Goal: Task Accomplishment & Management: Use online tool/utility

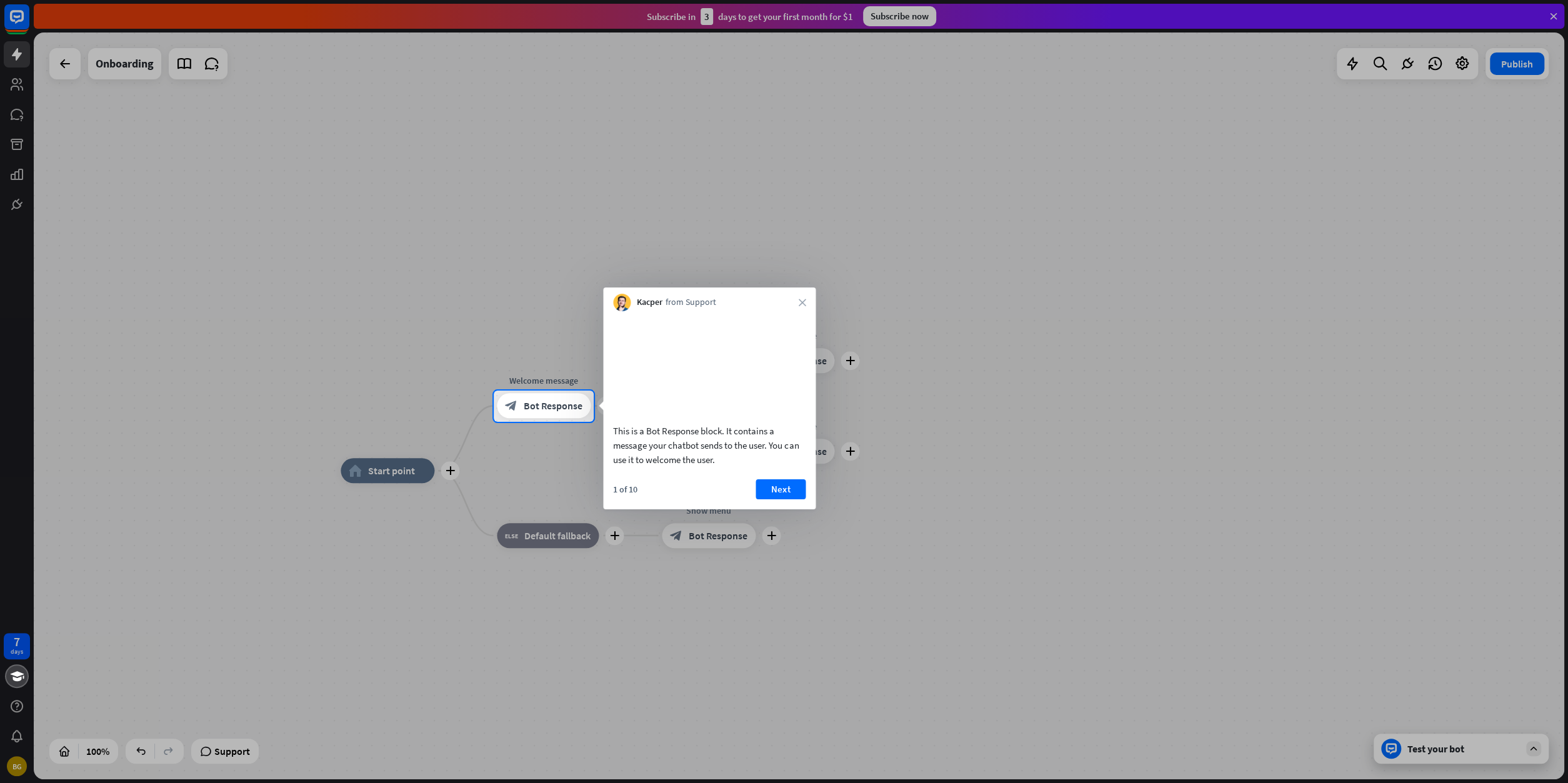
click at [1467, 749] on div at bounding box center [784, 603] width 1568 height 362
click at [562, 467] on div at bounding box center [784, 603] width 1568 height 362
drag, startPoint x: 612, startPoint y: 443, endPoint x: 710, endPoint y: 472, distance: 102.2
click at [706, 473] on div "This is a Bot Response block. It contains a message your chatbot sends to the u…" at bounding box center [710, 392] width 213 height 162
drag, startPoint x: 717, startPoint y: 477, endPoint x: 710, endPoint y: 475, distance: 7.3
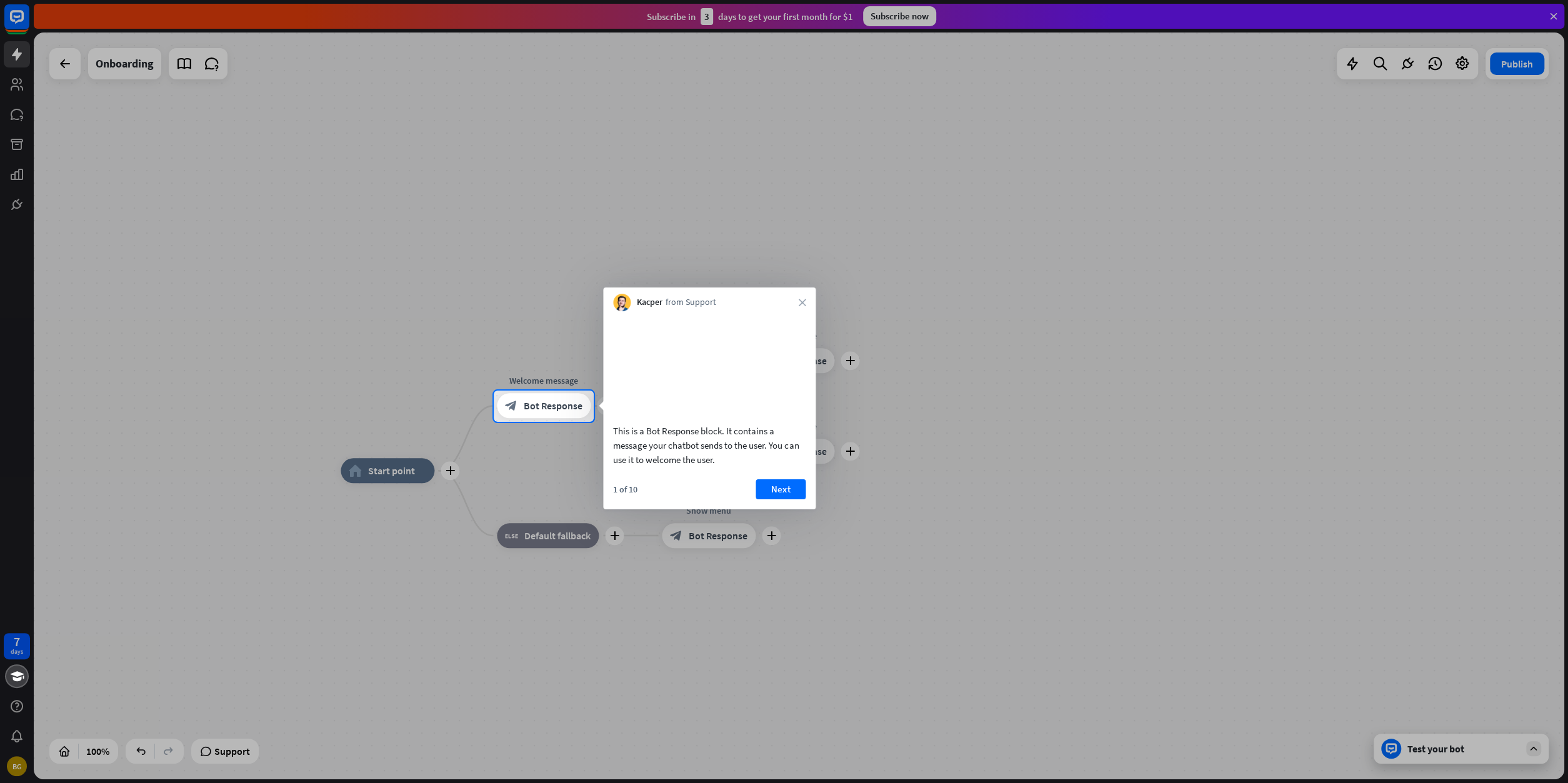
click at [708, 467] on div "This is a Bot Response block. It contains a message your chatbot sends to the u…" at bounding box center [709, 445] width 192 height 43
drag, startPoint x: 716, startPoint y: 473, endPoint x: 618, endPoint y: 459, distance: 99.0
click at [618, 459] on div "This is a Bot Response block. It contains a message your chatbot sends to the u…" at bounding box center [709, 445] width 192 height 43
click at [780, 500] on button "Next" at bounding box center [780, 489] width 50 height 20
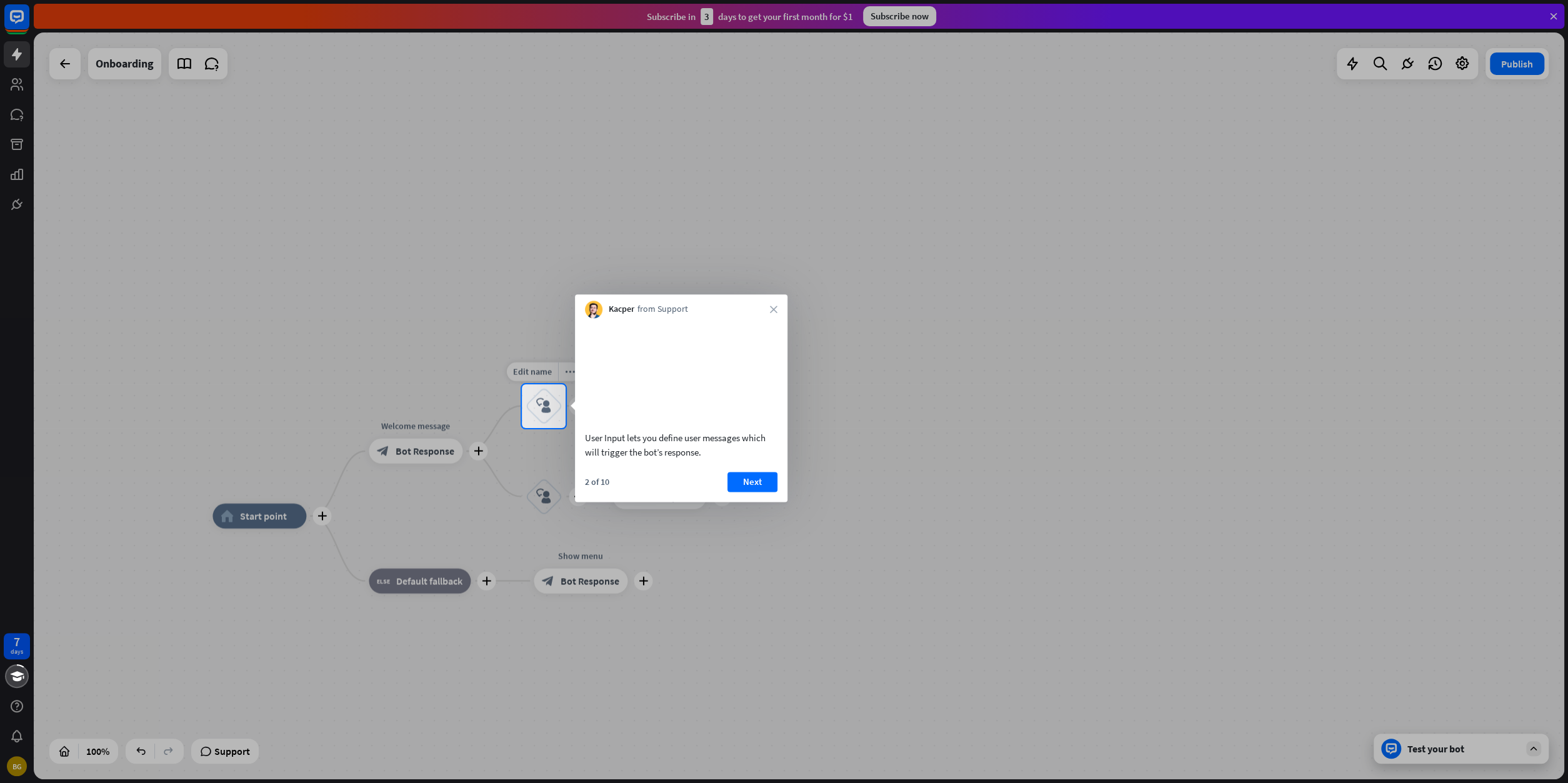
click at [547, 402] on icon "block_user_input" at bounding box center [543, 406] width 15 height 15
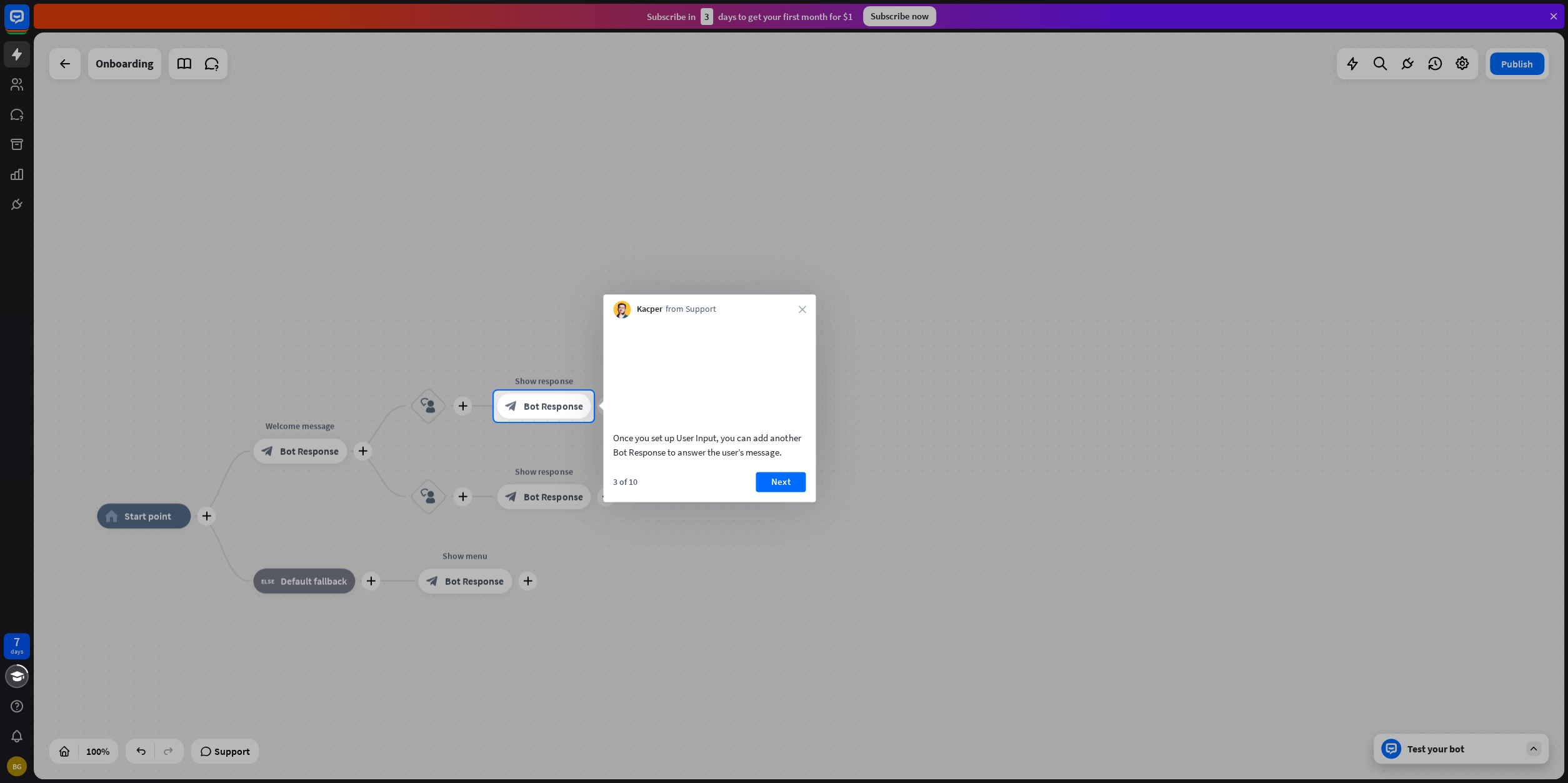
click at [425, 406] on div at bounding box center [246, 406] width 494 height 31
click at [772, 490] on button "Next" at bounding box center [780, 482] width 50 height 20
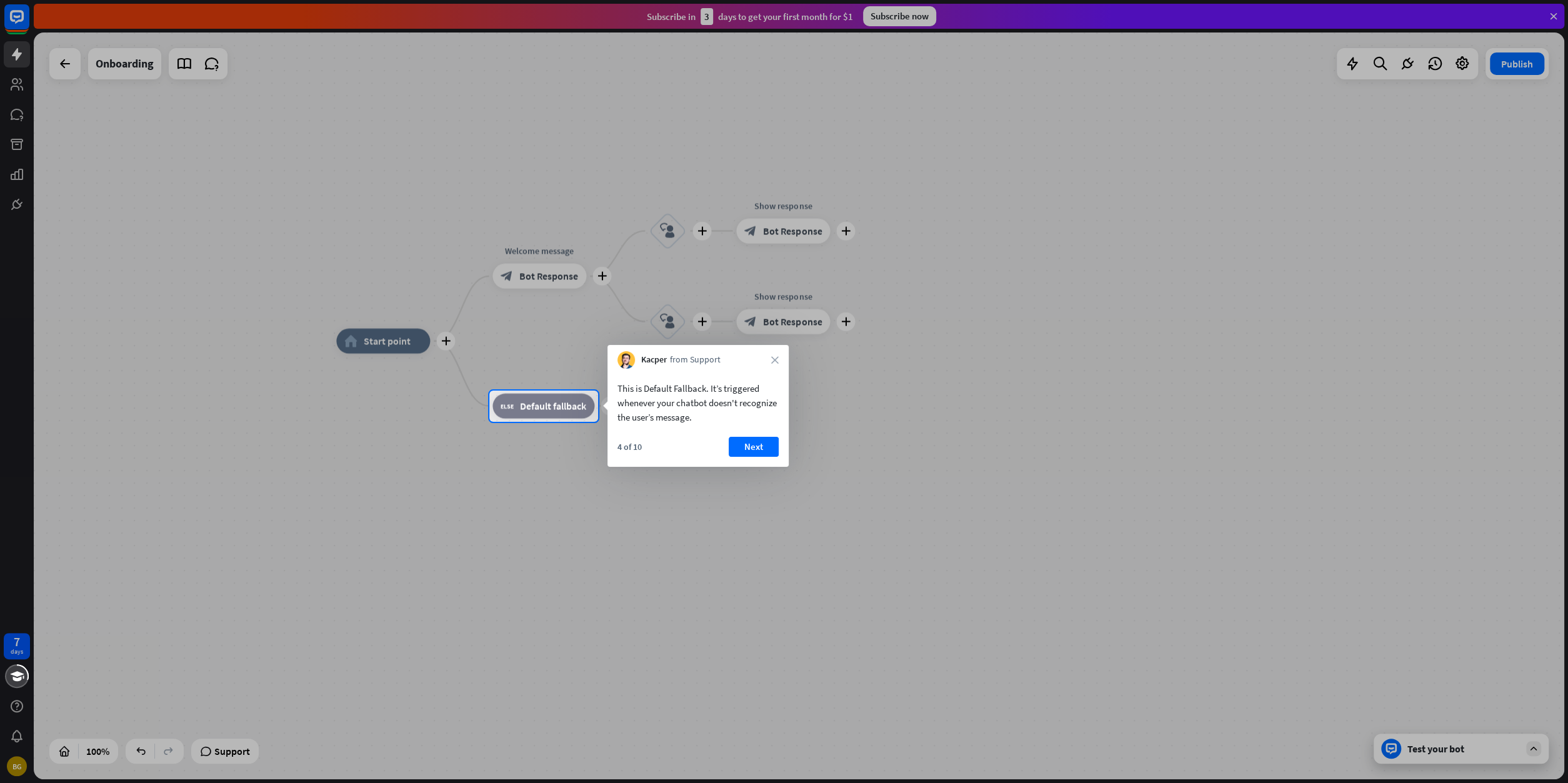
click at [751, 445] on button "Next" at bounding box center [754, 447] width 50 height 20
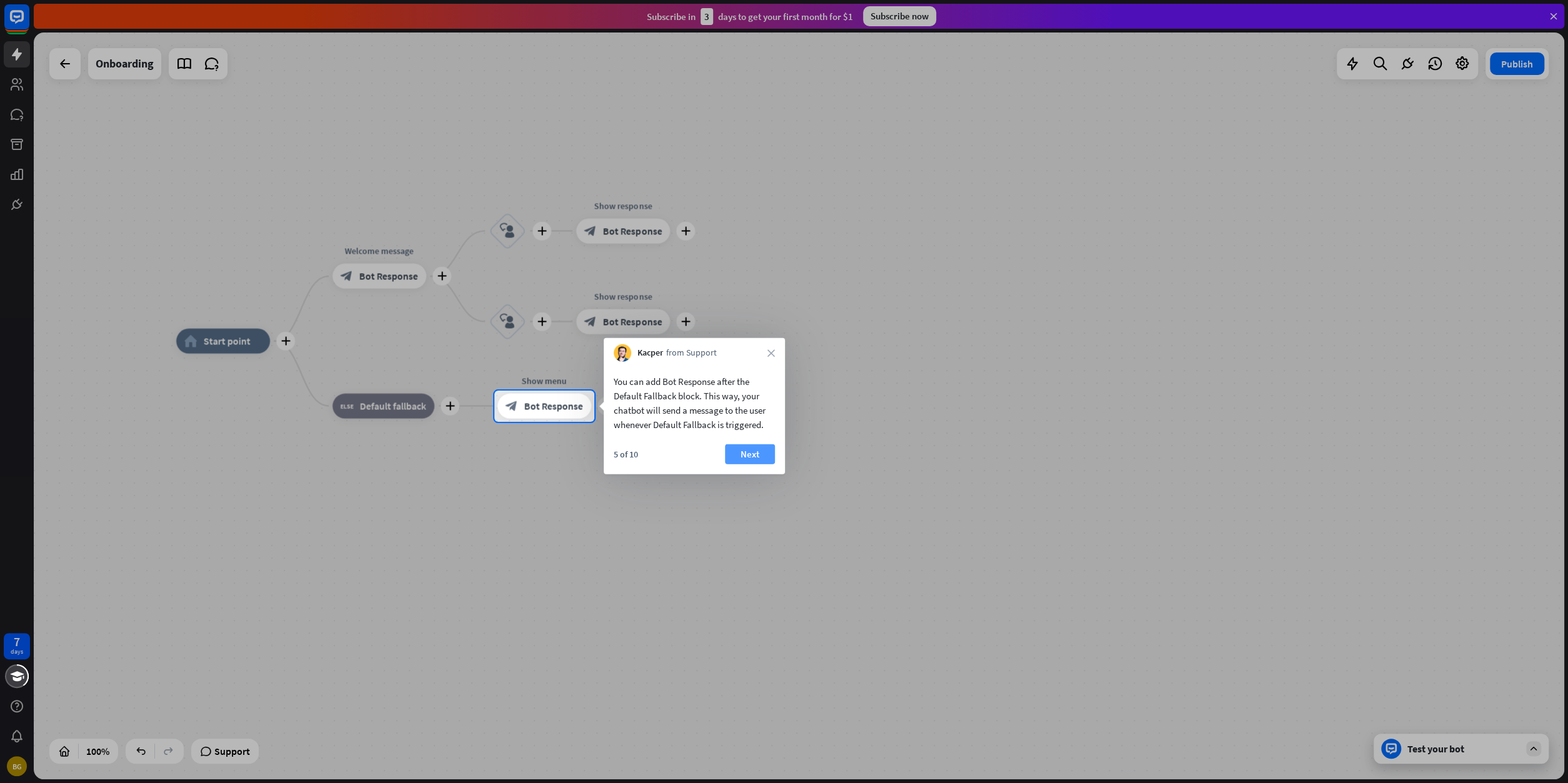
click at [748, 447] on button "Next" at bounding box center [750, 454] width 50 height 20
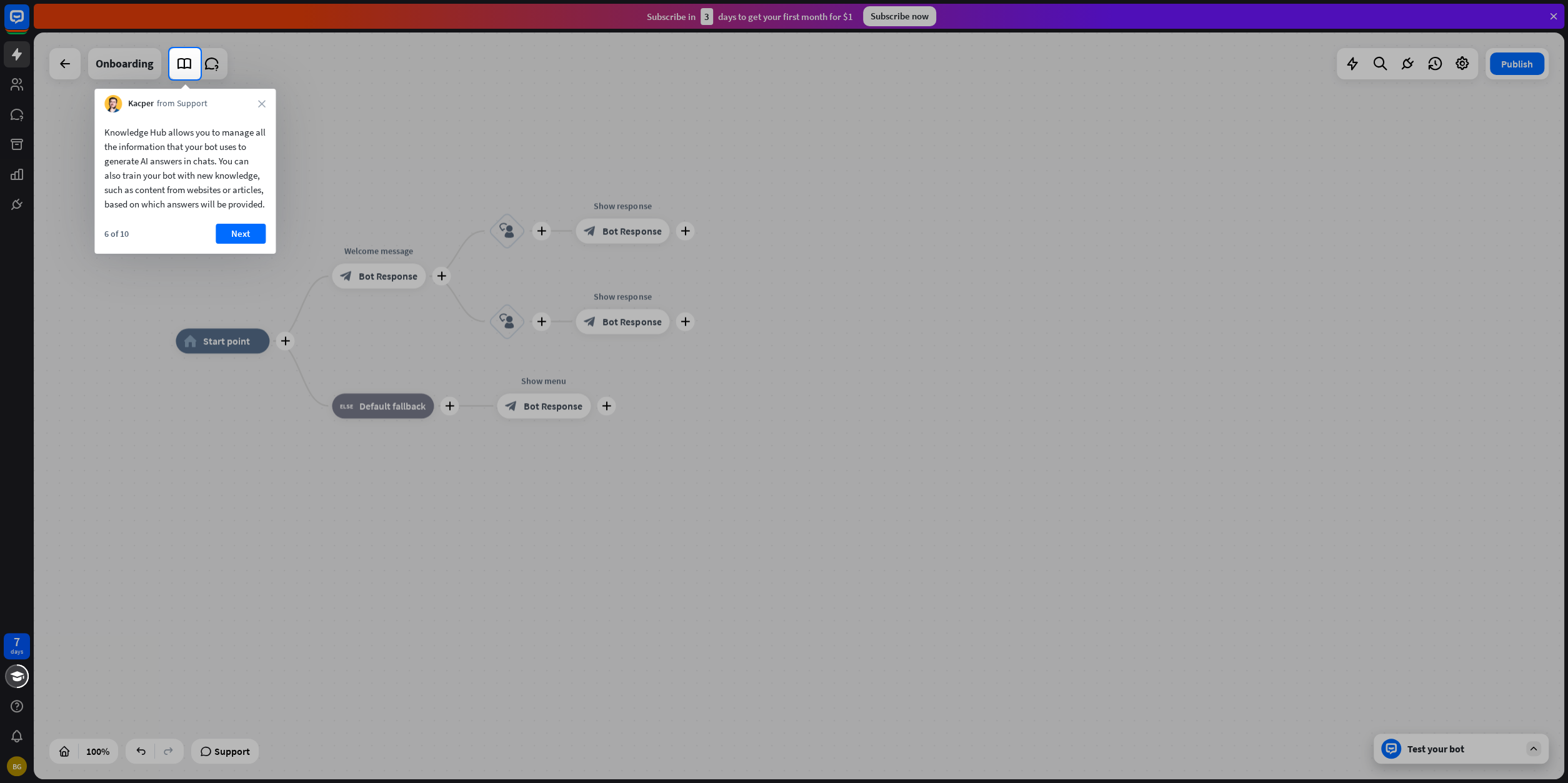
drag, startPoint x: 148, startPoint y: 219, endPoint x: 104, endPoint y: 138, distance: 92.2
click at [98, 137] on div "Knowledge Hub allows you to manage all the information that your bot uses to ge…" at bounding box center [185, 165] width 181 height 105
click at [251, 244] on button "Next" at bounding box center [241, 234] width 50 height 20
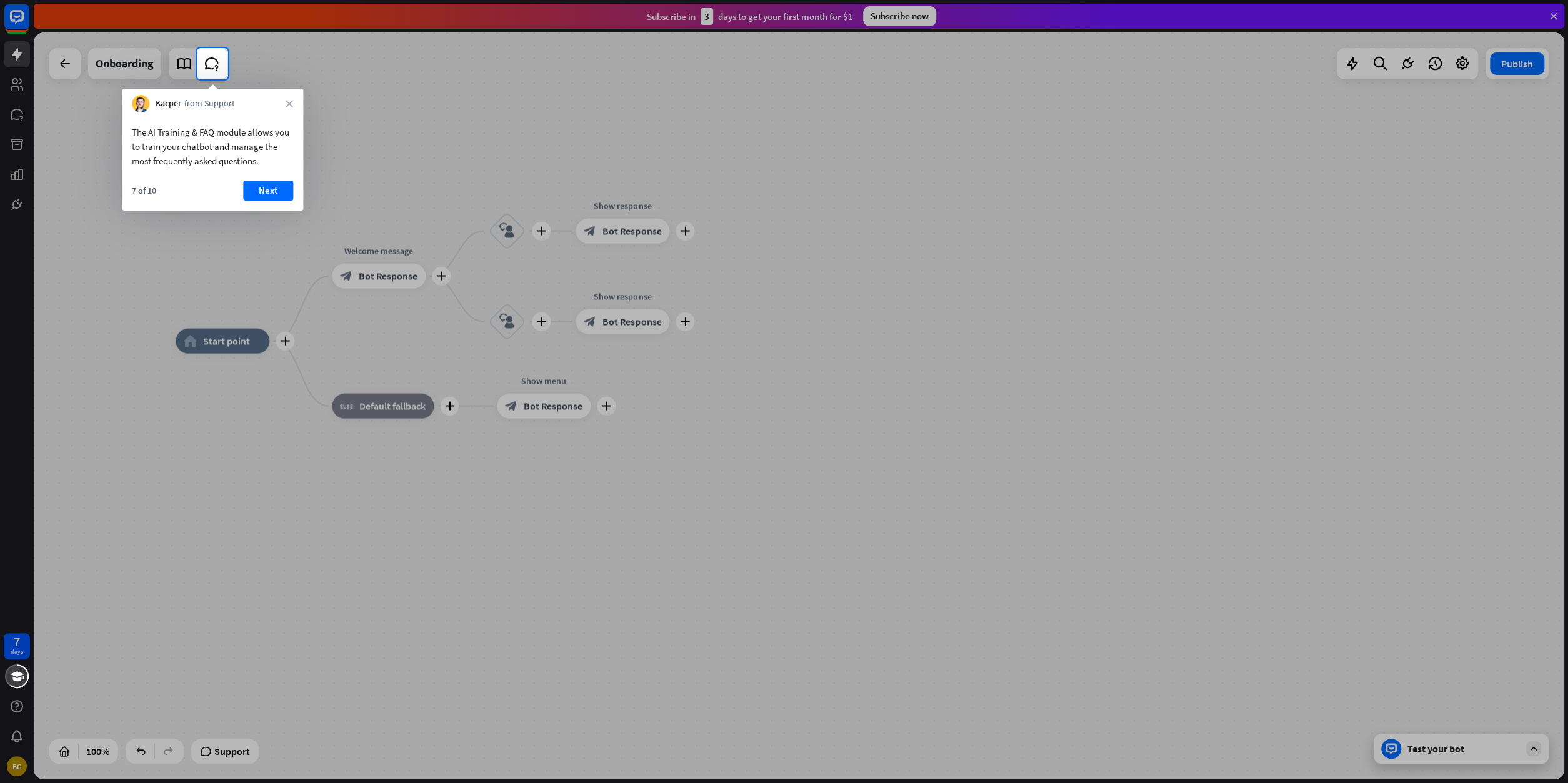
click at [268, 196] on button "Next" at bounding box center [268, 190] width 50 height 20
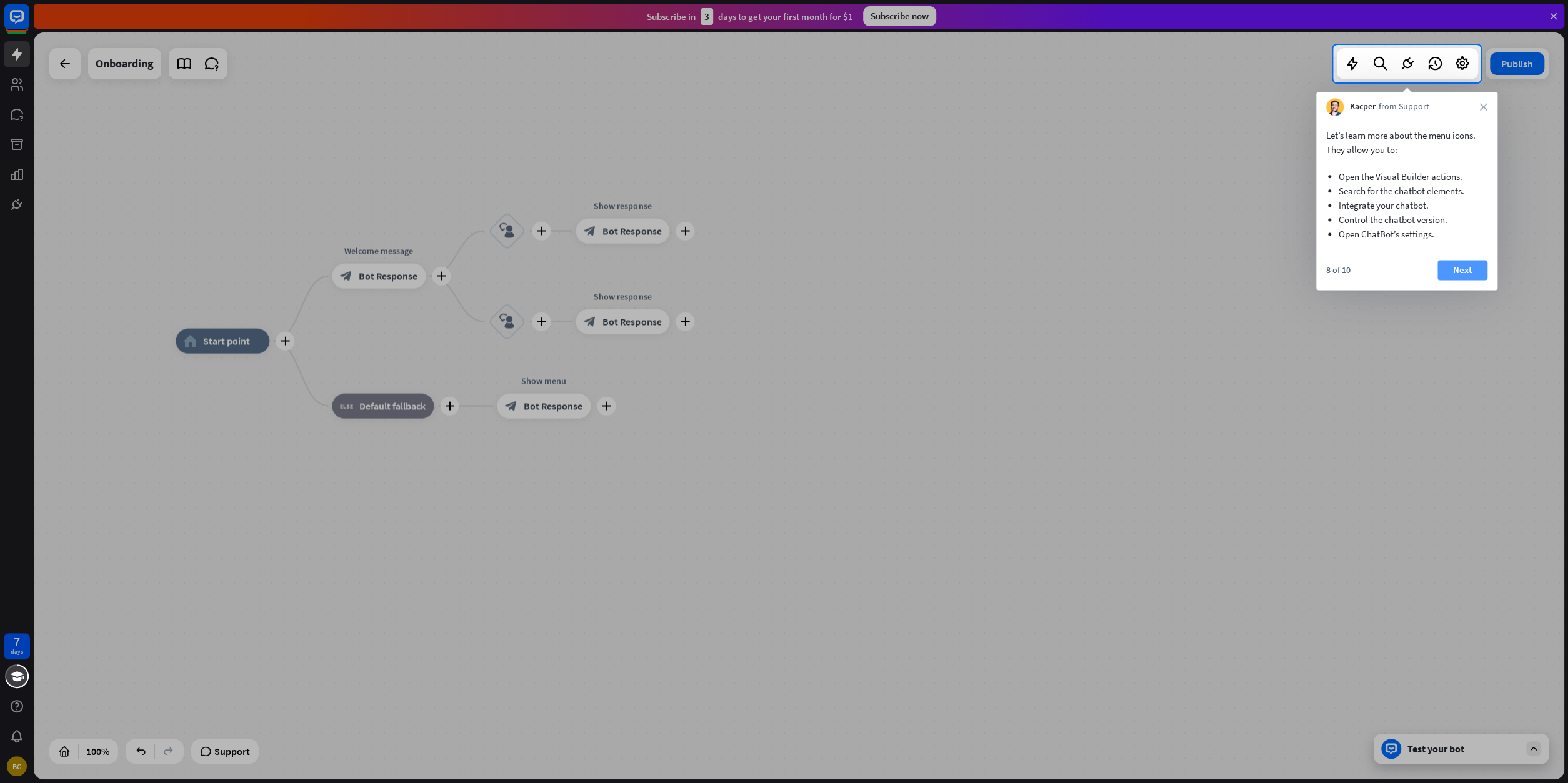
click at [1456, 278] on button "Next" at bounding box center [1462, 270] width 50 height 20
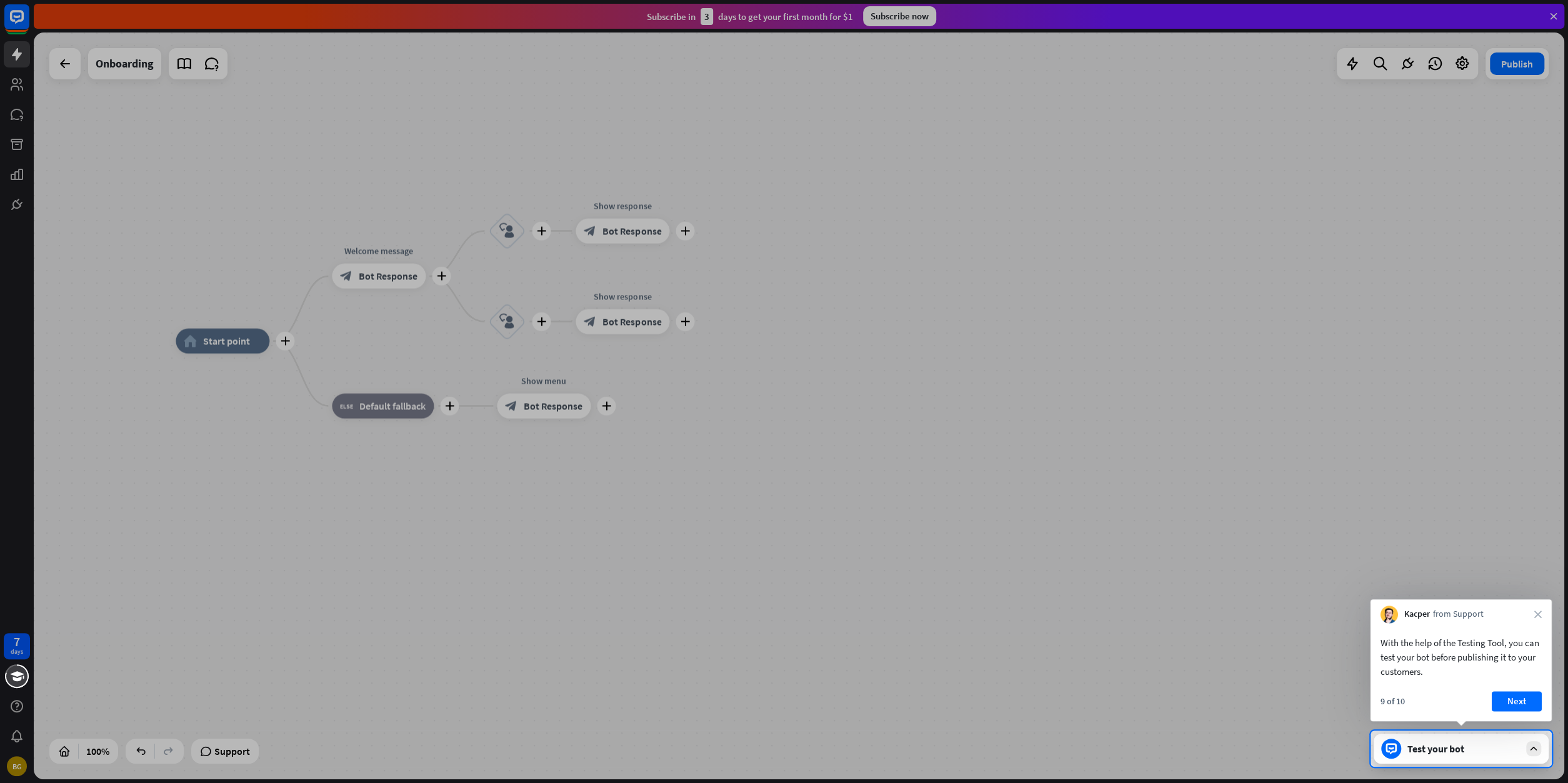
click at [1495, 749] on div "Test your bot" at bounding box center [1464, 749] width 112 height 13
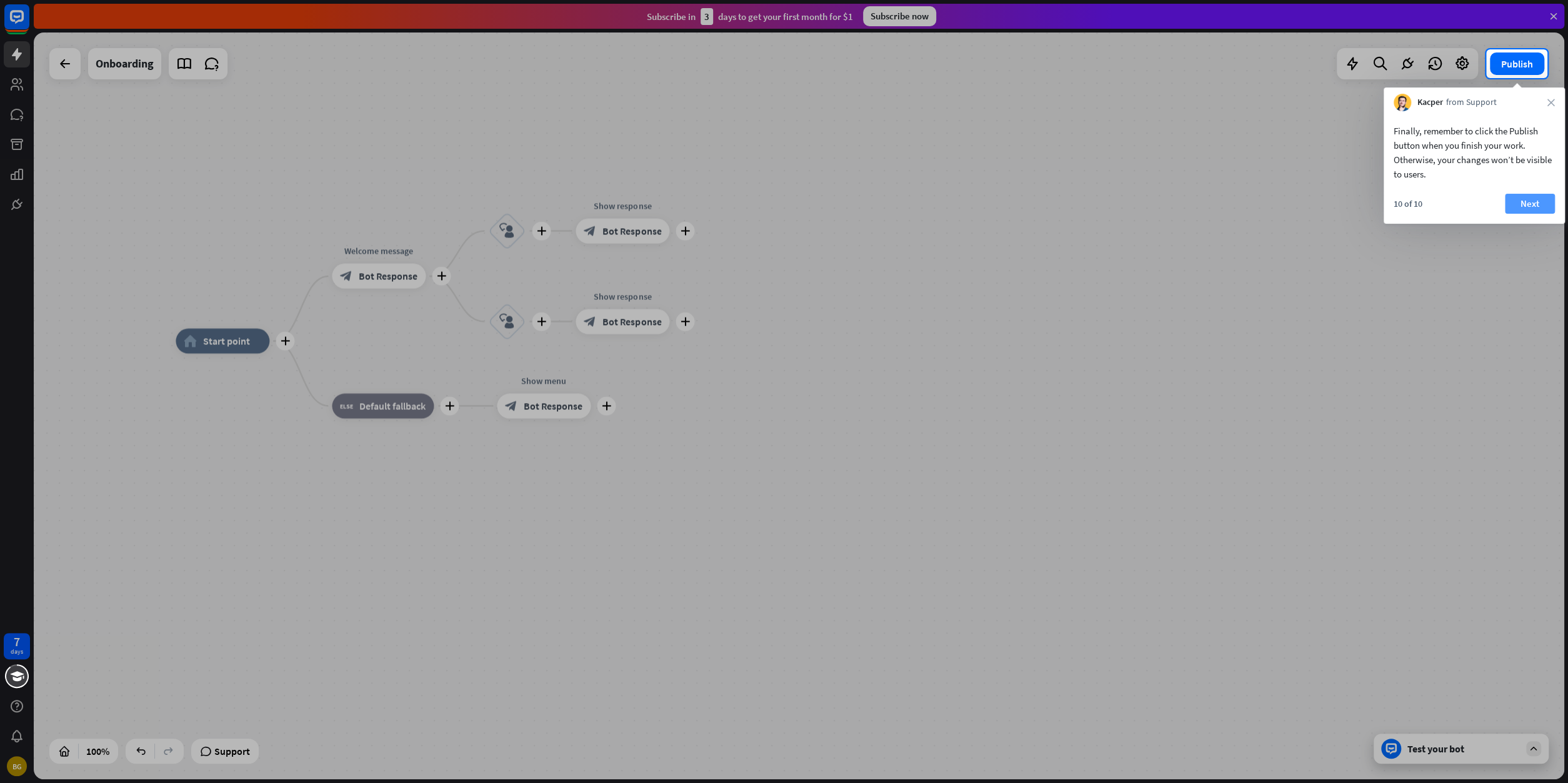
click at [1534, 195] on button "Next" at bounding box center [1530, 204] width 50 height 20
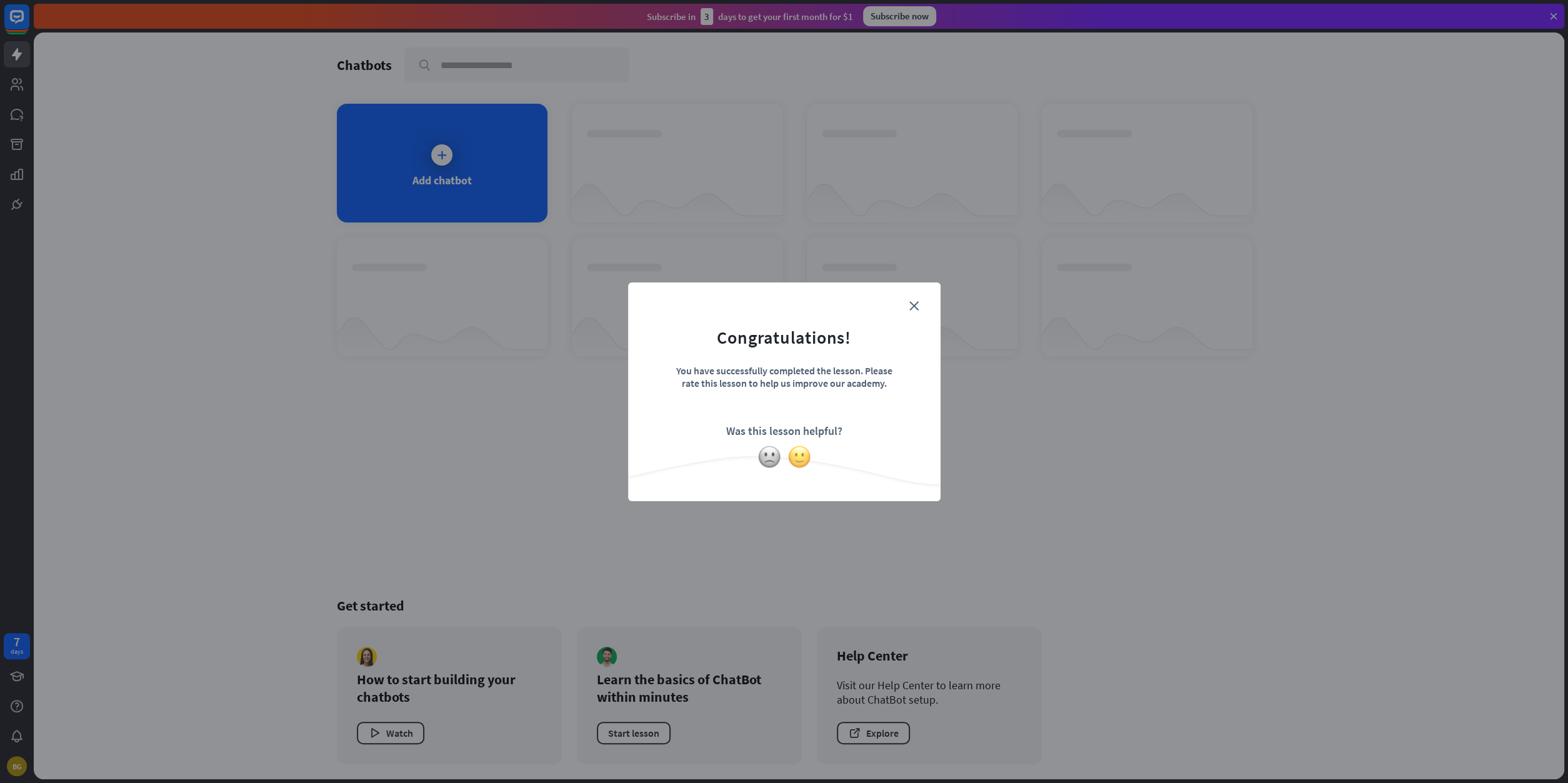
click at [809, 451] on img at bounding box center [800, 457] width 24 height 24
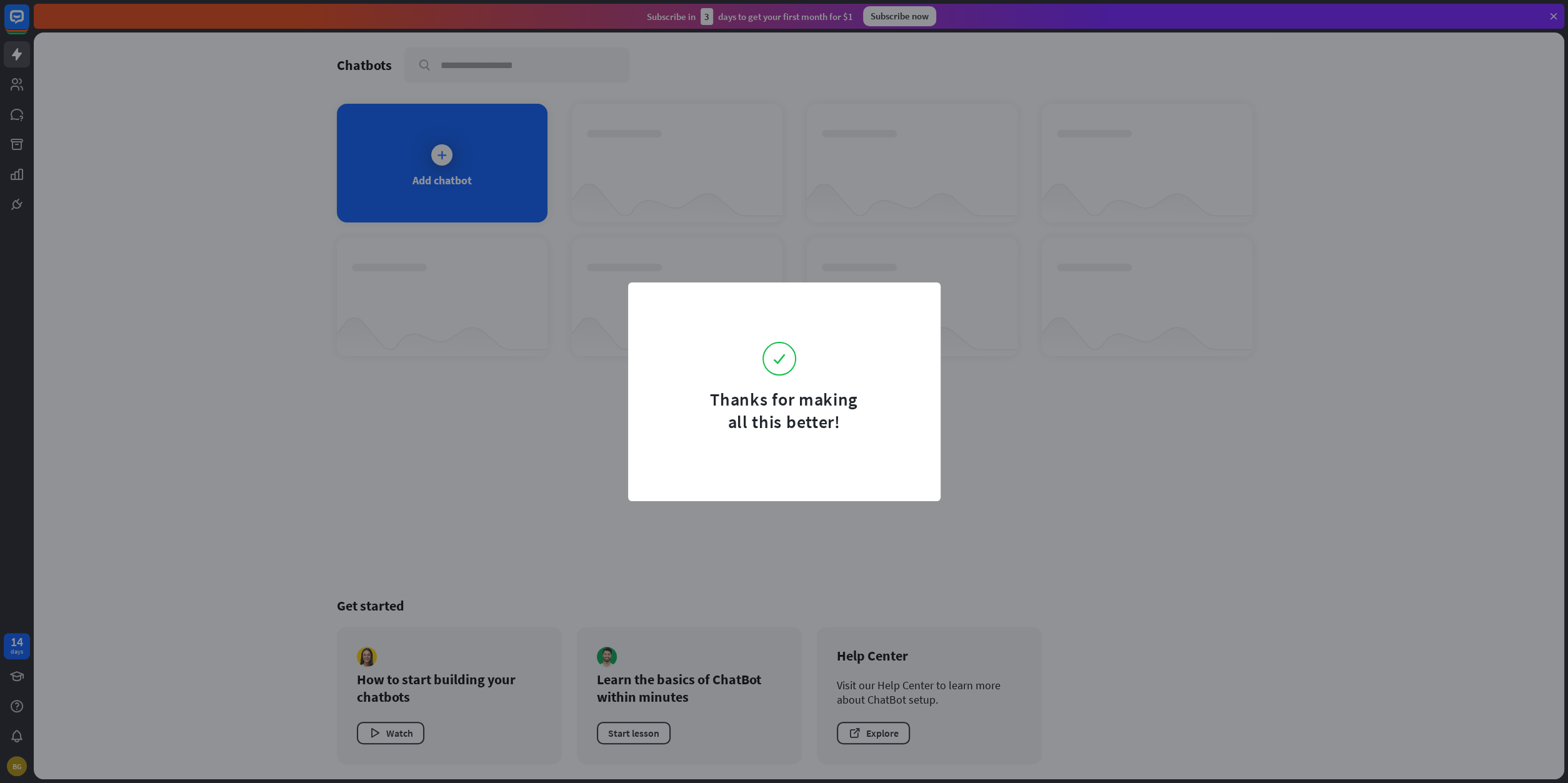
click at [521, 377] on div "Thanks for making all this better!" at bounding box center [784, 391] width 1568 height 783
click at [478, 162] on div "Thanks for making all this better!" at bounding box center [784, 391] width 1568 height 783
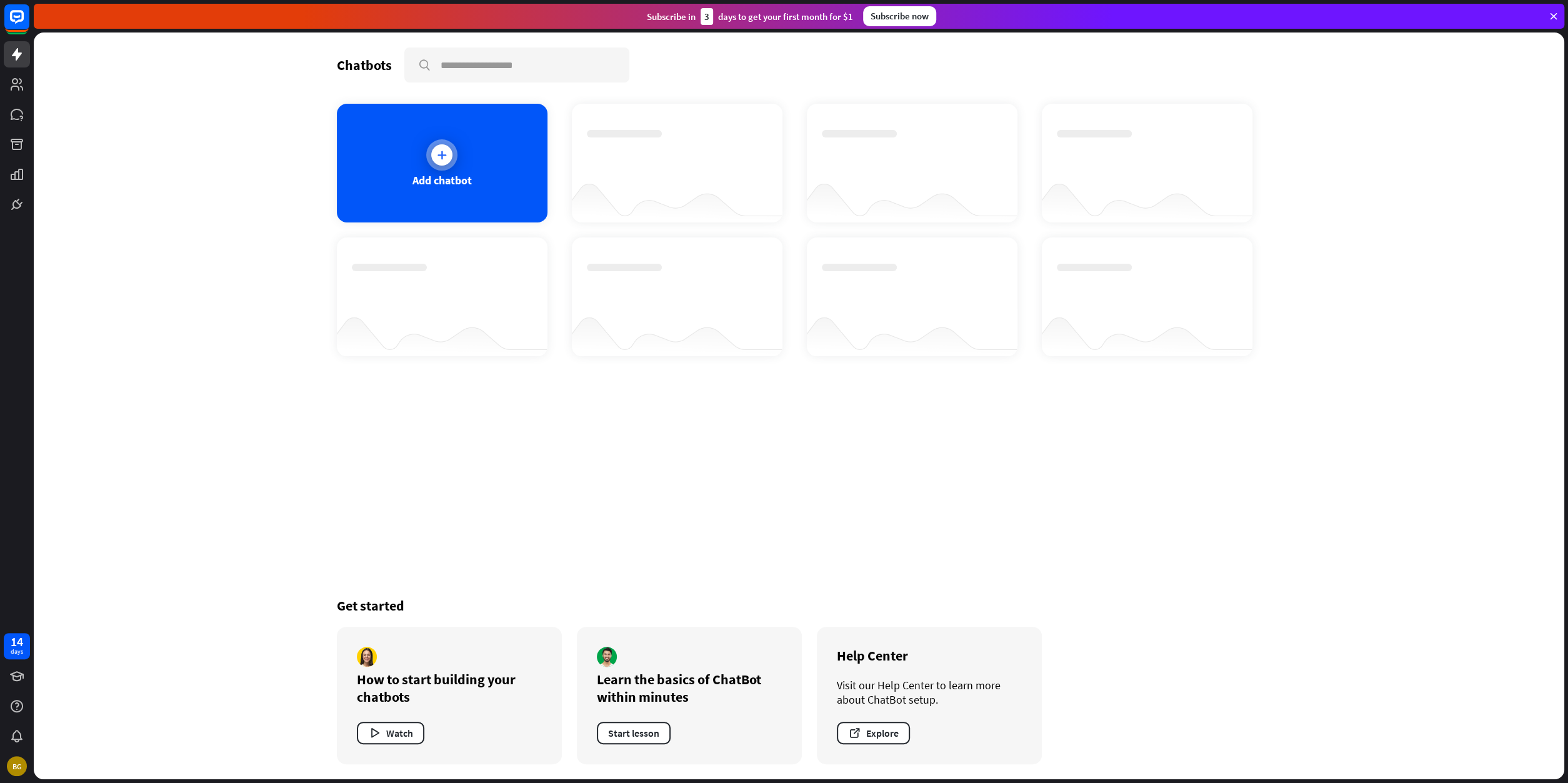
click at [441, 150] on icon at bounding box center [441, 155] width 13 height 13
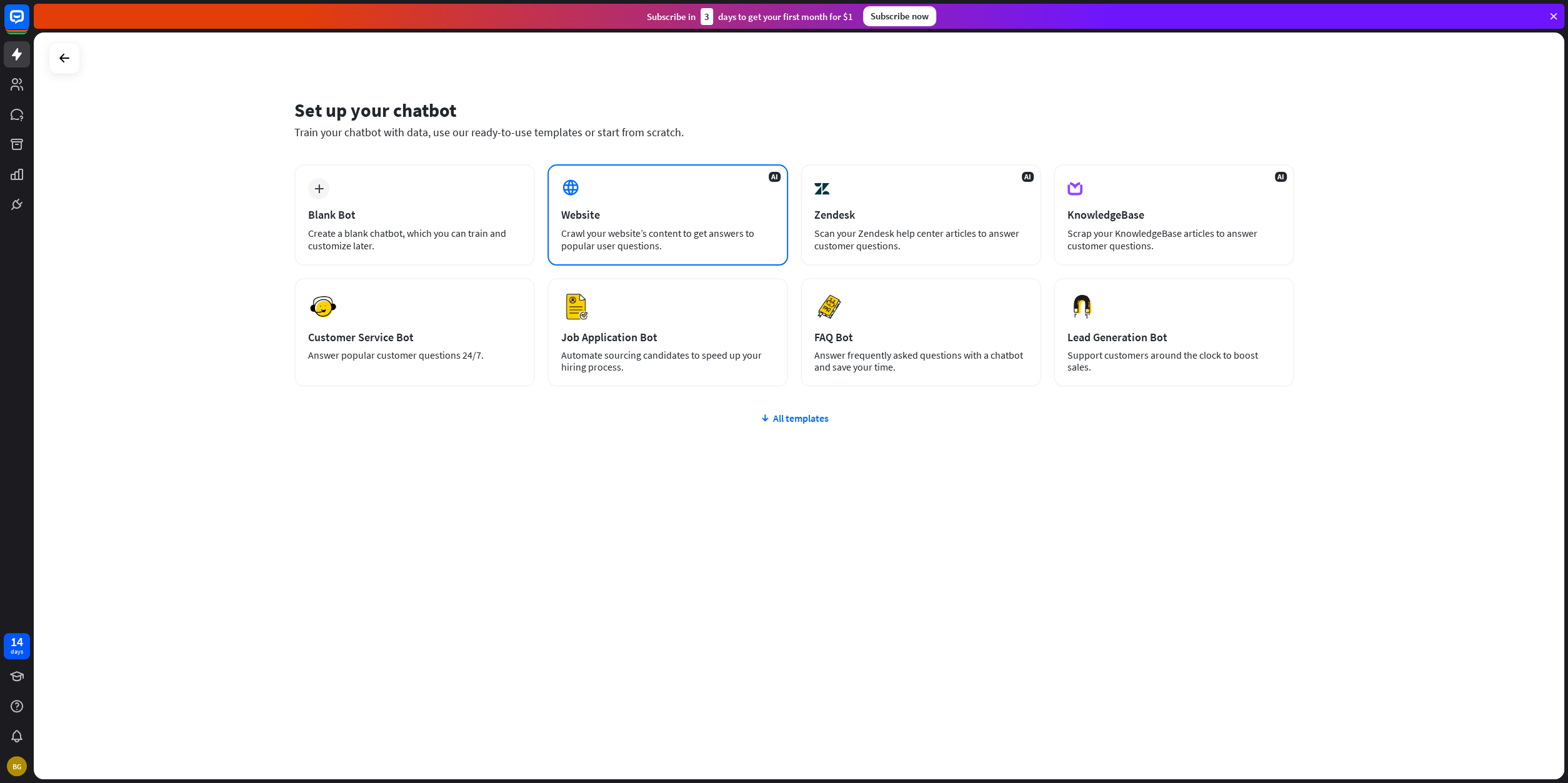
click at [667, 241] on div "Crawl your website’s content to get answers to popular user questions." at bounding box center [667, 239] width 213 height 25
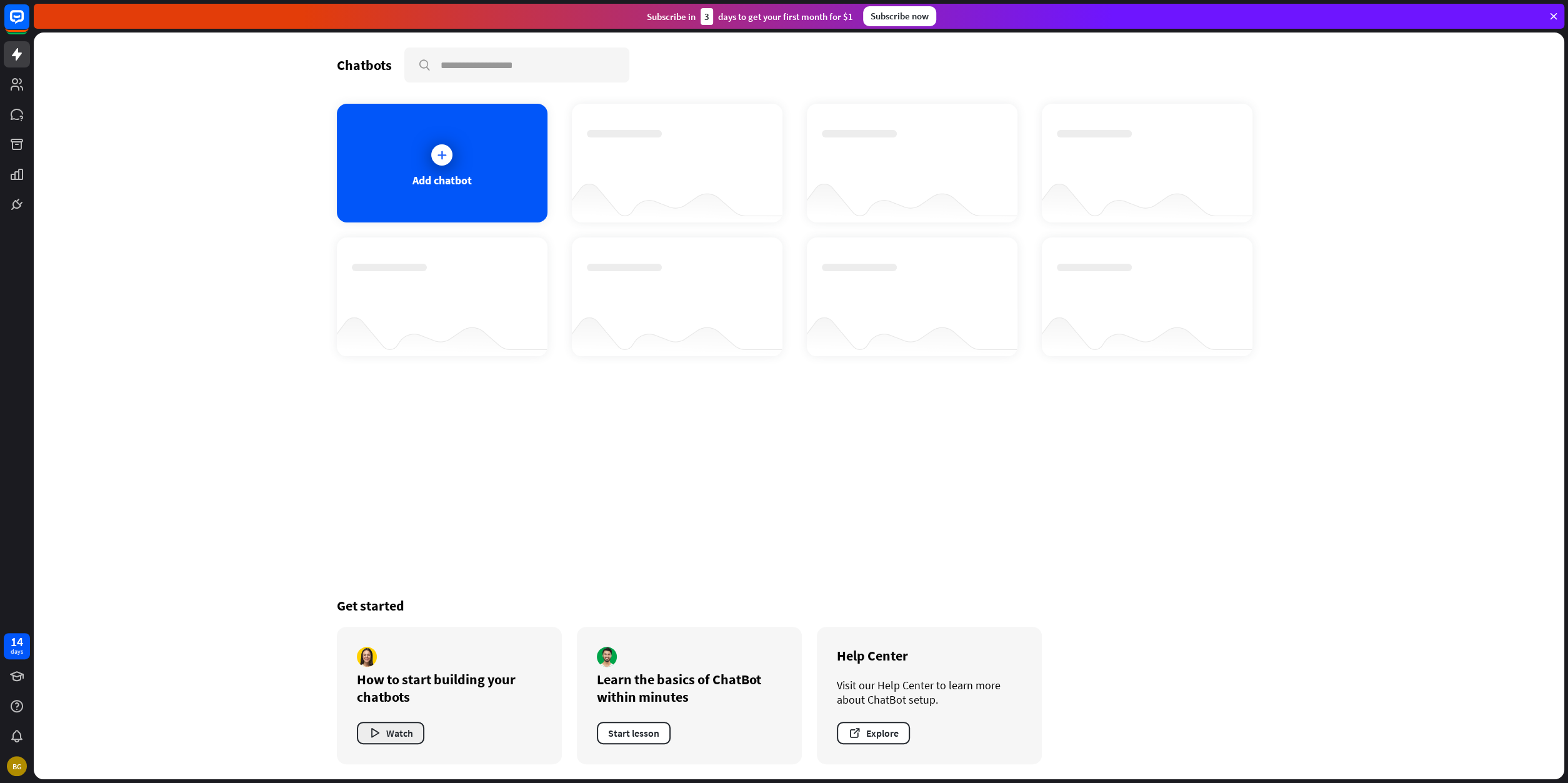
click at [398, 733] on button "Watch" at bounding box center [391, 733] width 67 height 22
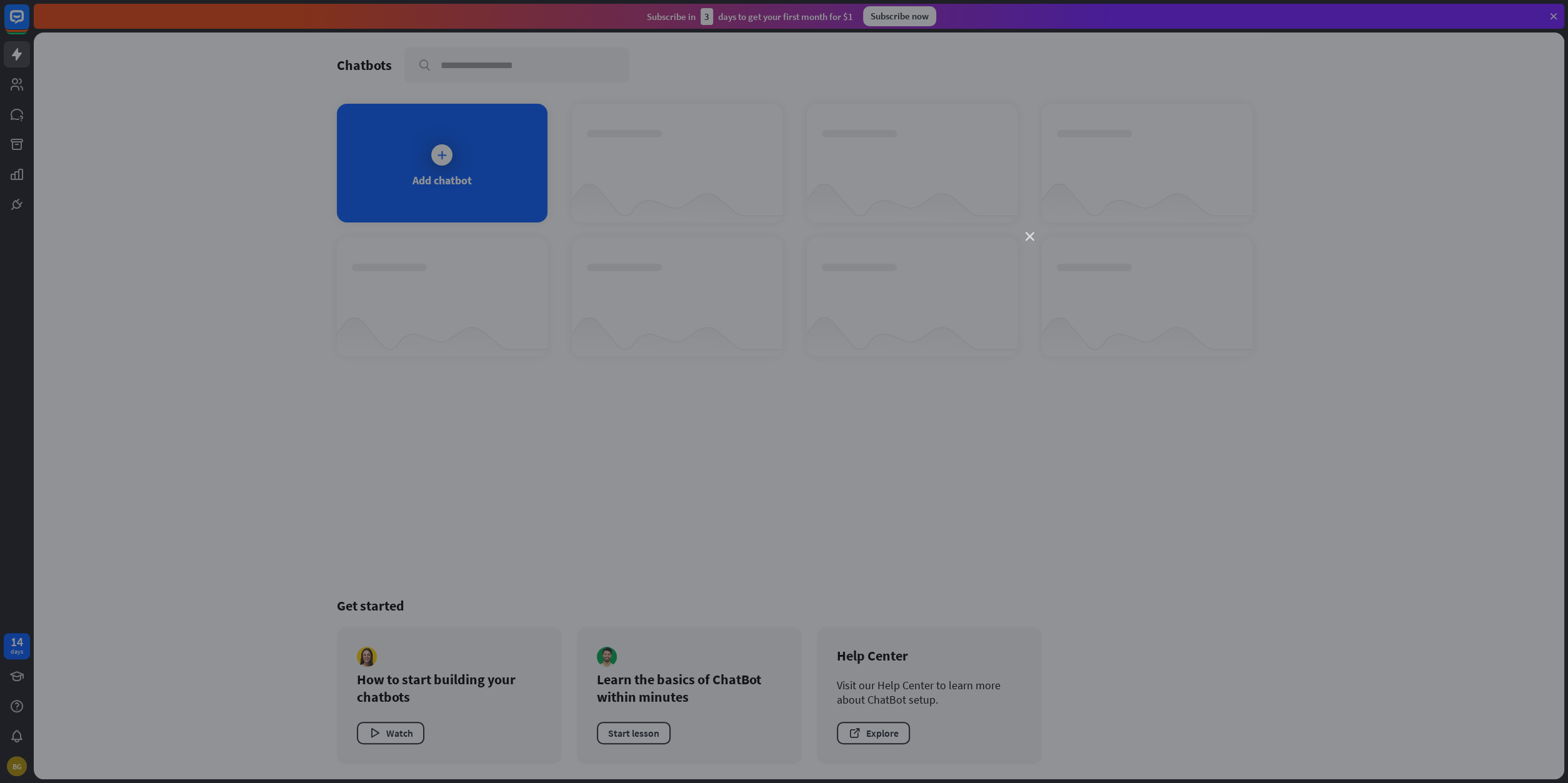
click at [1030, 237] on icon "close" at bounding box center [1029, 237] width 9 height 9
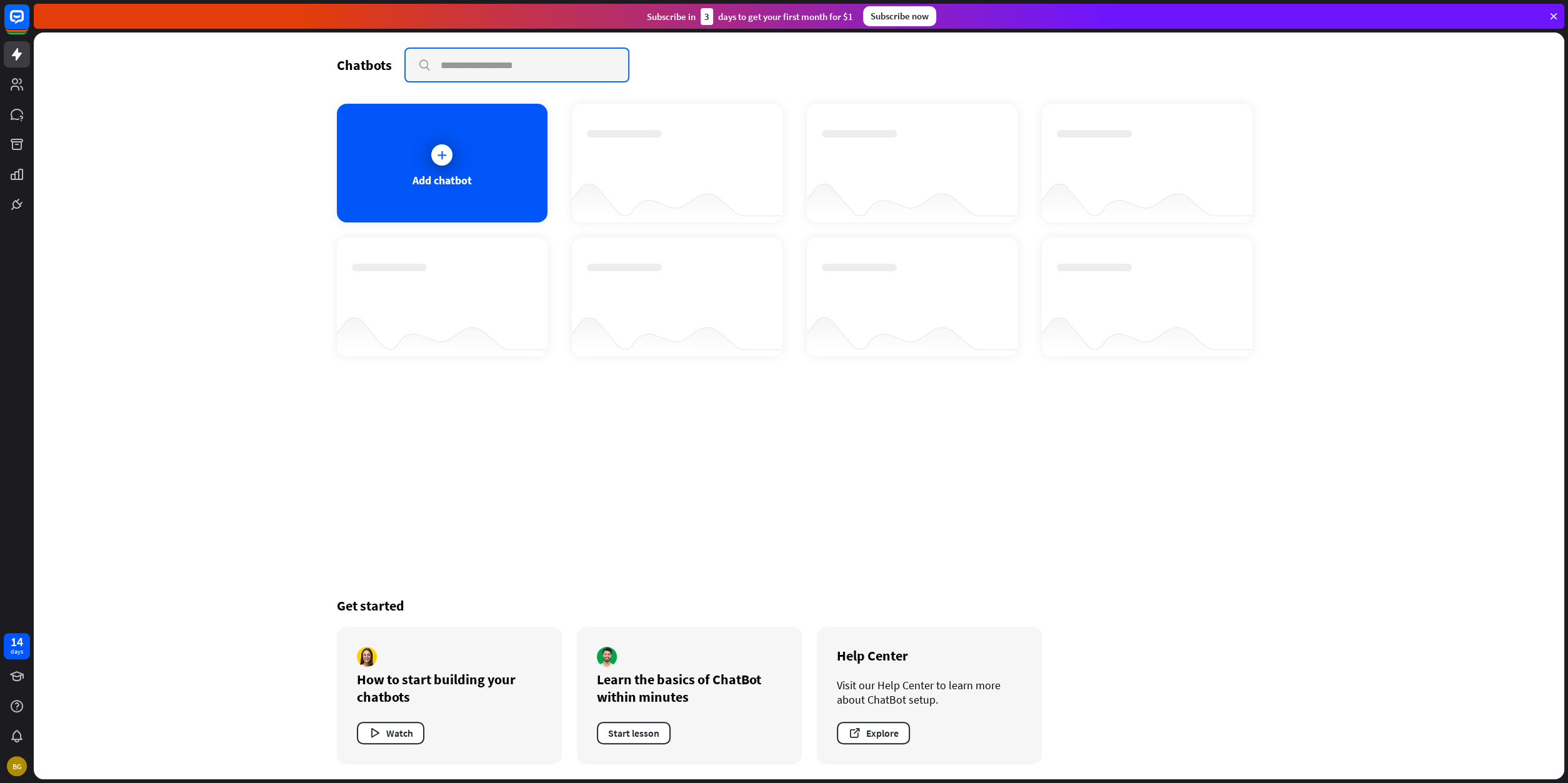
click at [463, 63] on input "text" at bounding box center [517, 65] width 223 height 32
type input "*"
type input "**********"
click at [451, 158] on div at bounding box center [442, 155] width 21 height 21
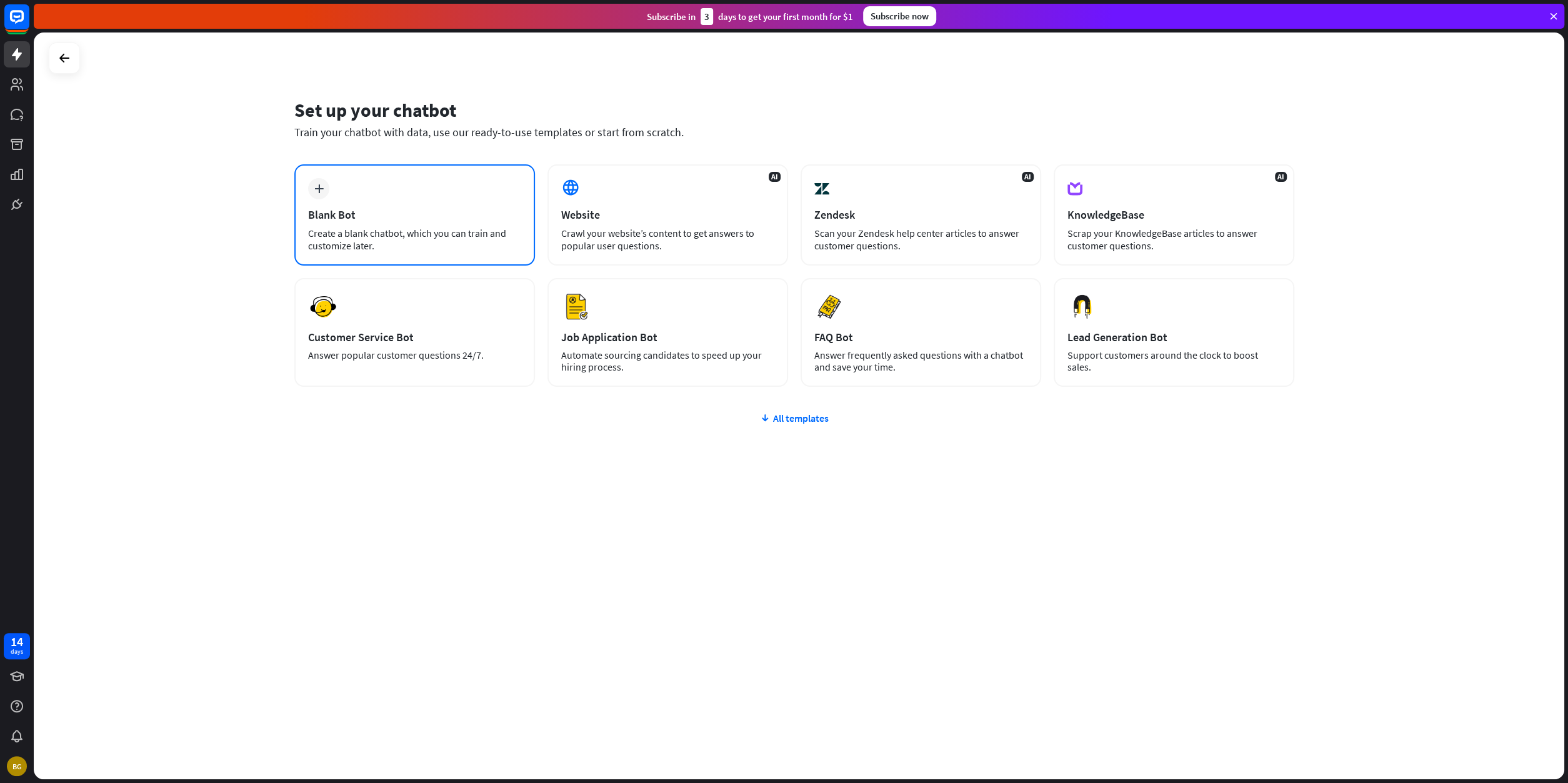
click at [428, 237] on div "Create a blank chatbot, which you can train and customize later." at bounding box center [414, 239] width 213 height 25
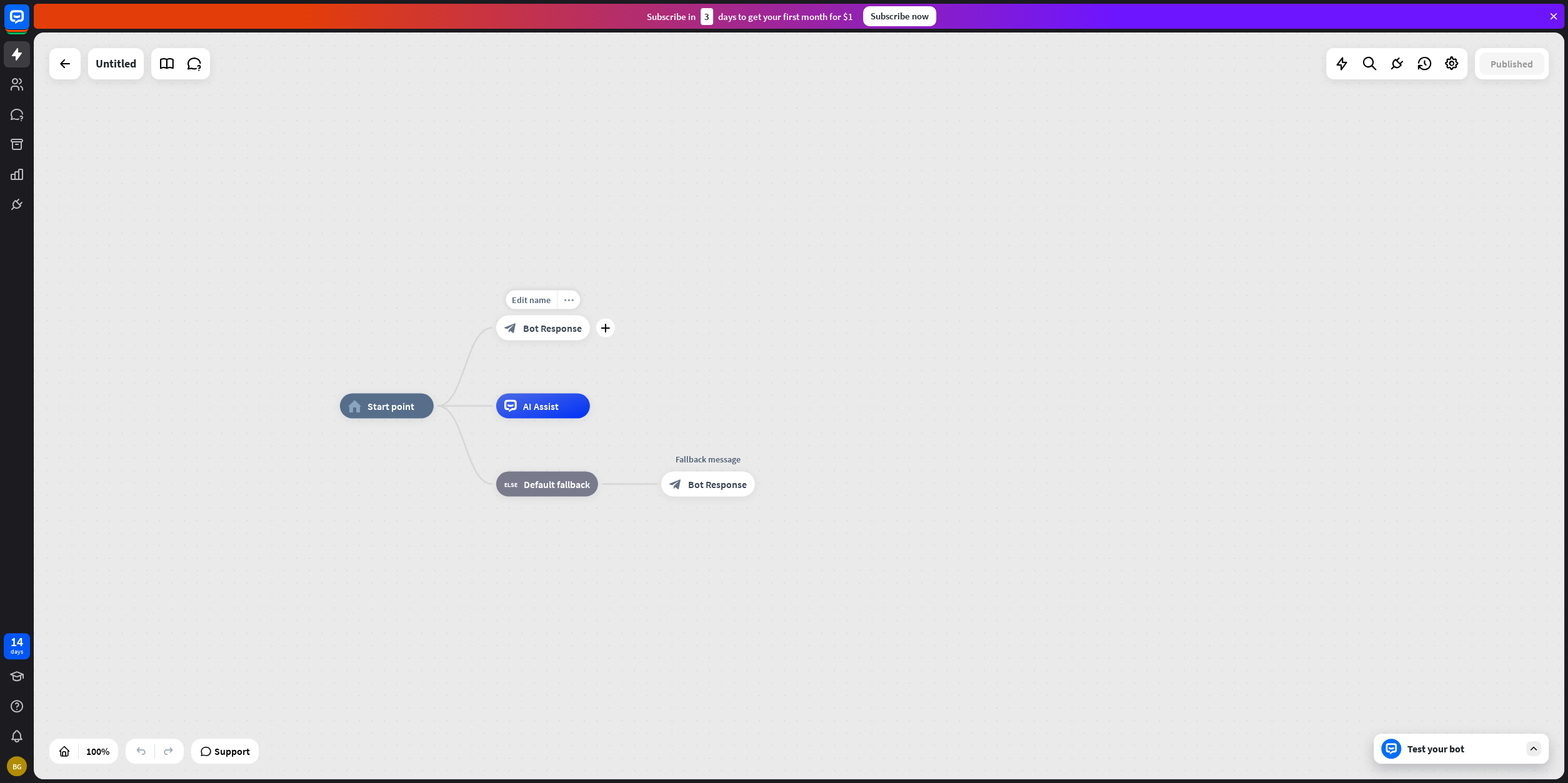
click at [570, 299] on icon "more_horiz" at bounding box center [568, 299] width 10 height 9
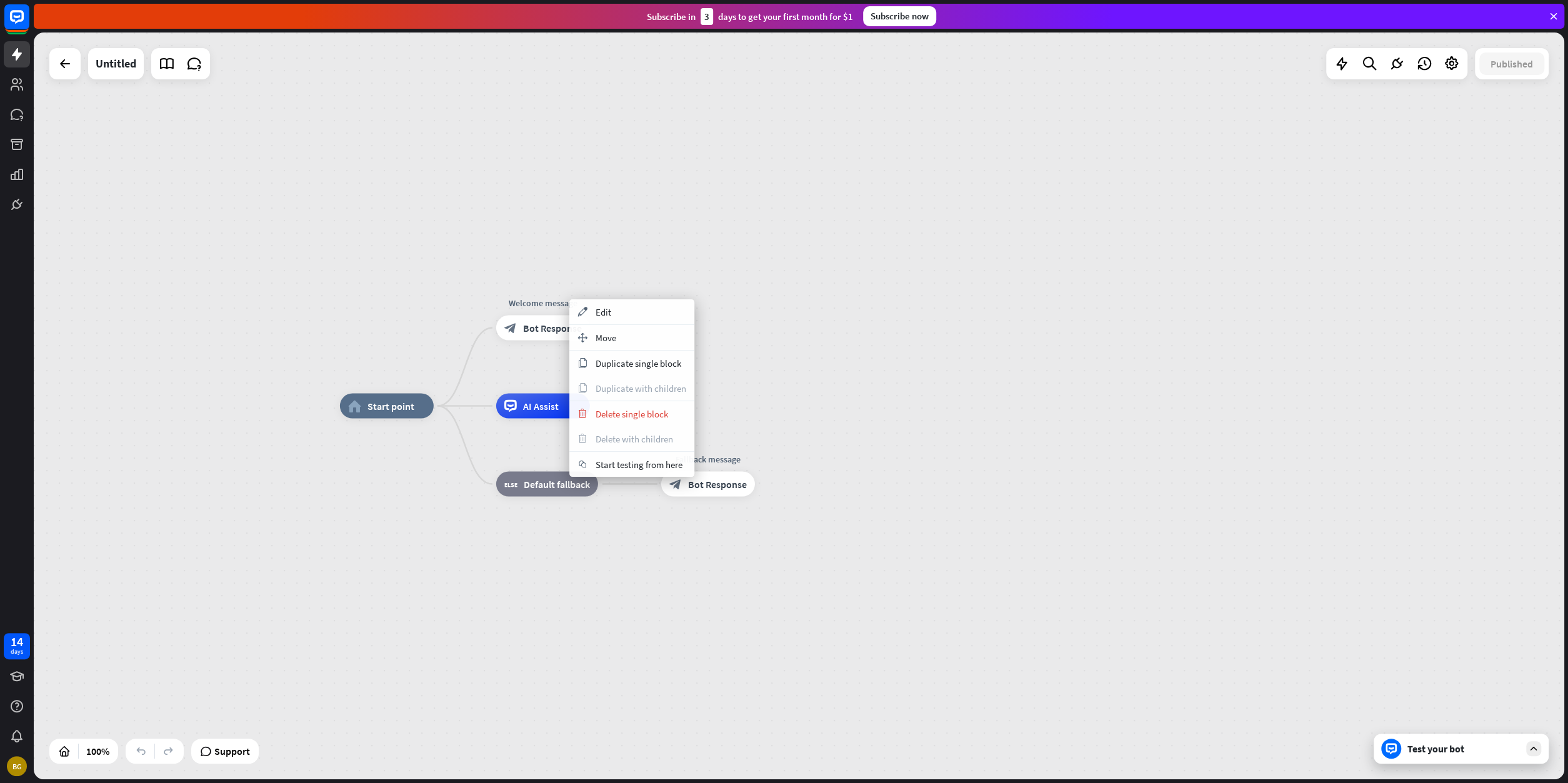
click at [779, 404] on div "home_2 Start point Welcome message block_bot_response Bot Response AI Assist bl…" at bounding box center [799, 406] width 1530 height 747
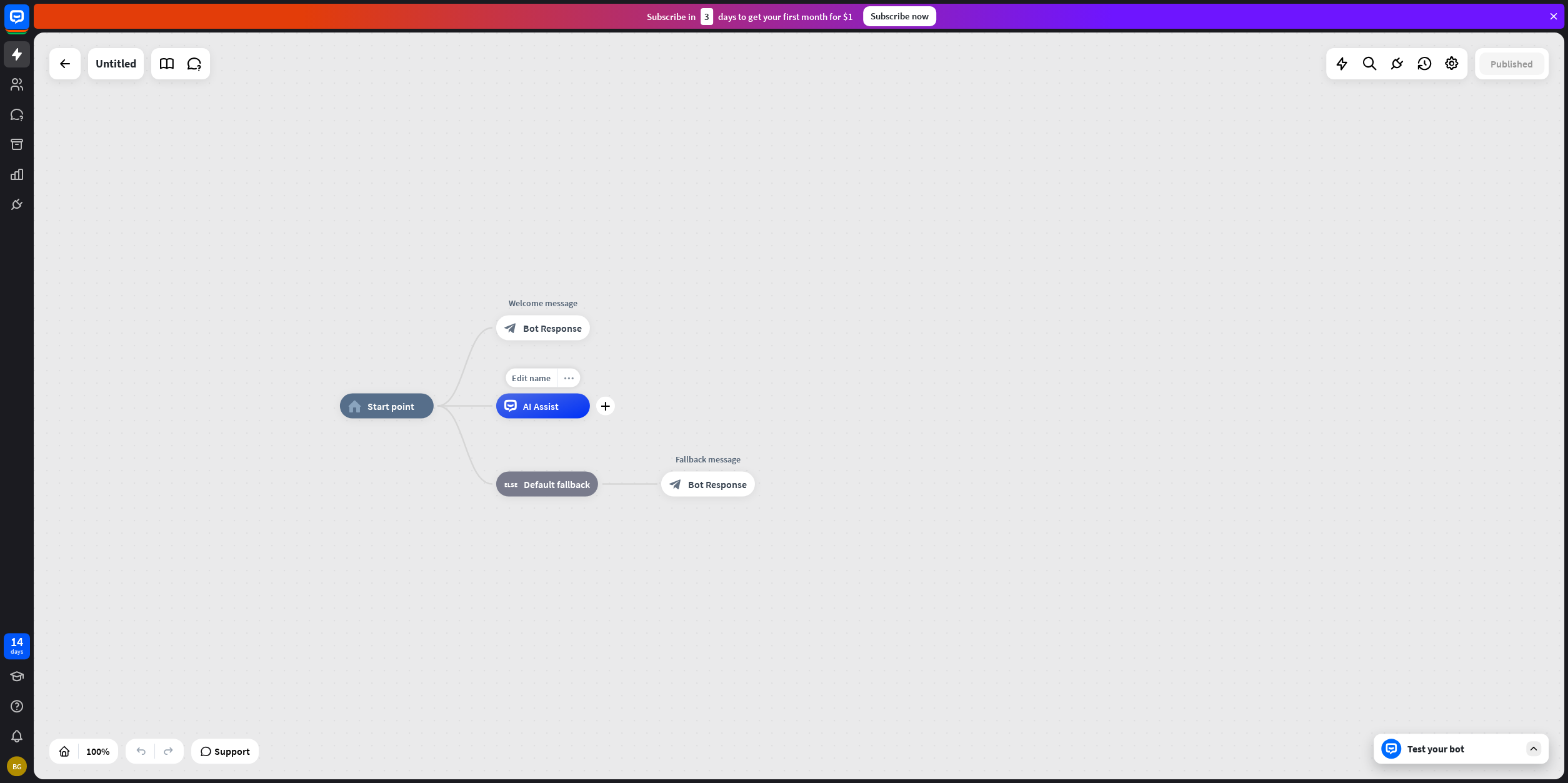
click at [567, 381] on icon "more_horiz" at bounding box center [568, 378] width 10 height 9
click at [608, 398] on span "Start testing from here" at bounding box center [636, 394] width 87 height 12
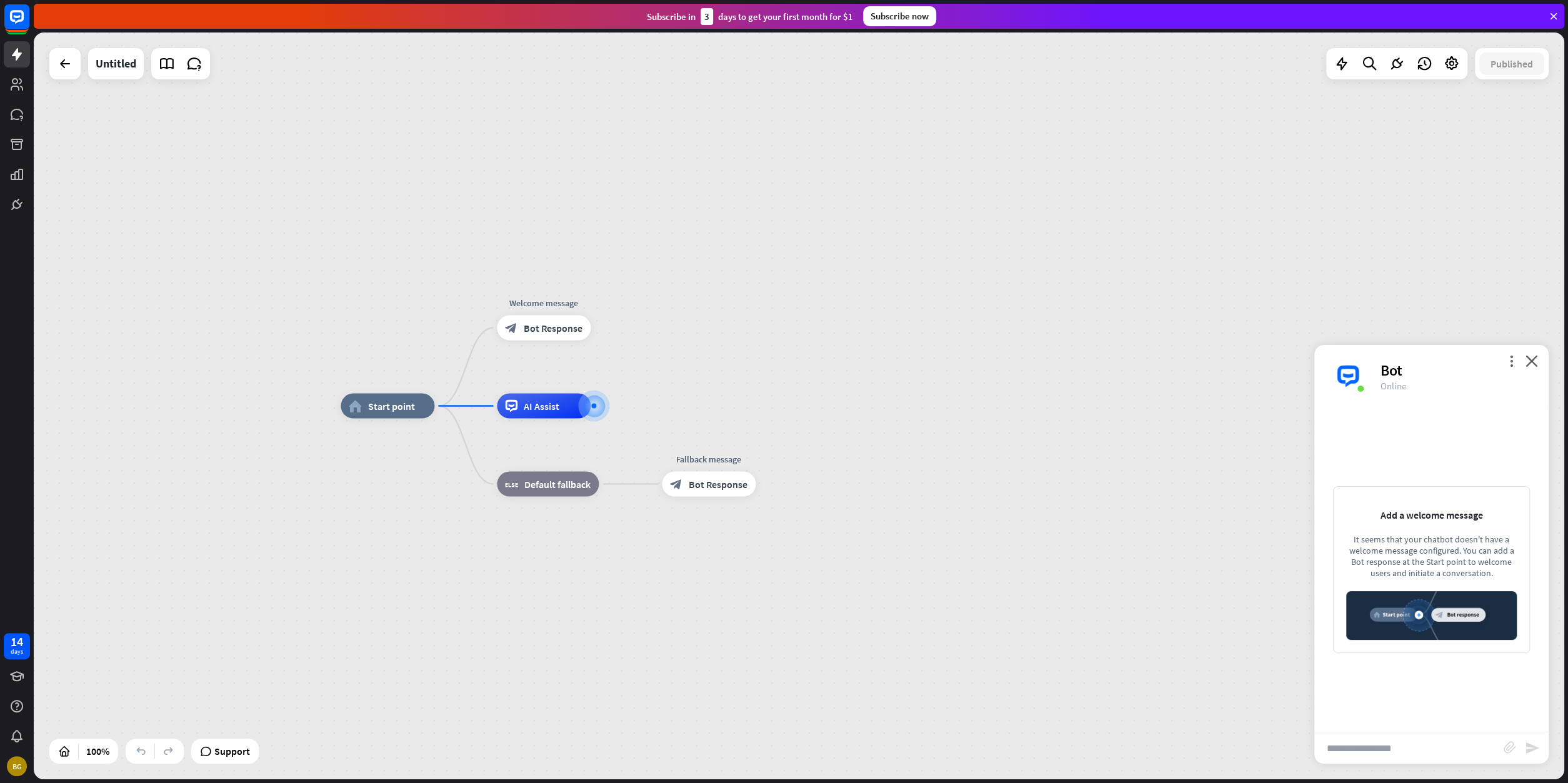
click at [1363, 749] on input "text" at bounding box center [1409, 747] width 190 height 31
type input "**********"
